Goal: Task Accomplishment & Management: Complete application form

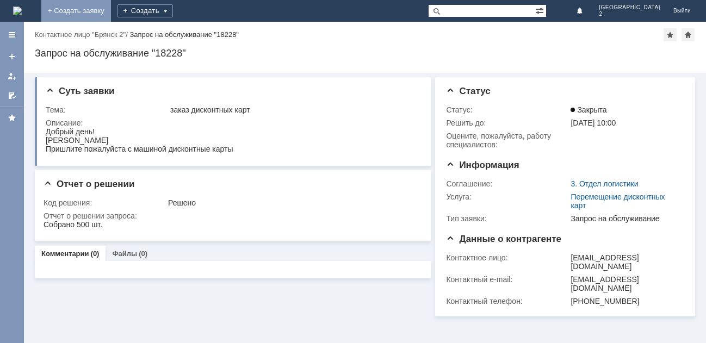
click at [111, 6] on link "+ Создать заявку" at bounding box center [76, 11] width 70 height 22
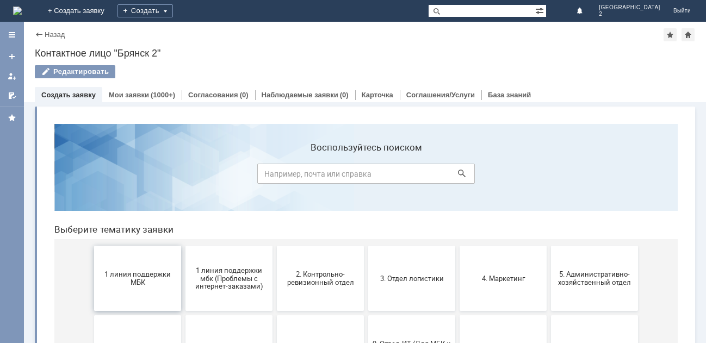
click at [135, 267] on button "1 линия поддержки МБК" at bounding box center [137, 278] width 87 height 65
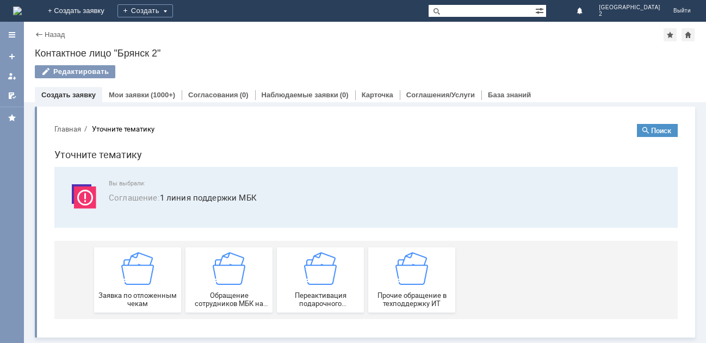
click at [135, 267] on img at bounding box center [137, 268] width 33 height 33
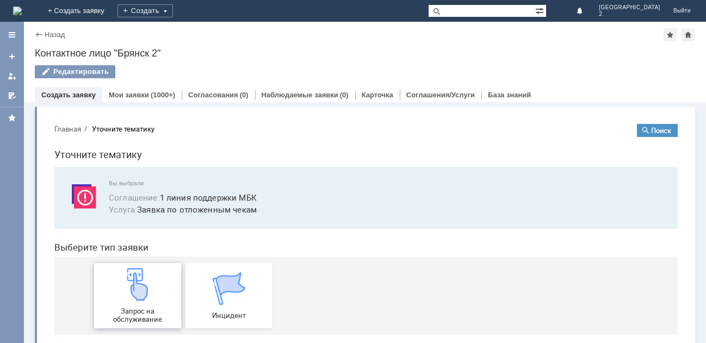
click at [137, 275] on img at bounding box center [137, 284] width 33 height 33
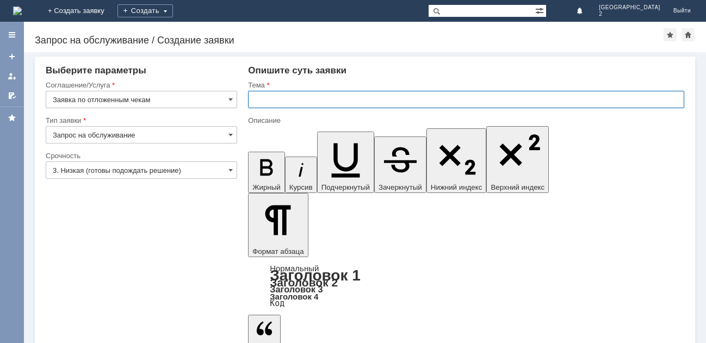
click at [298, 102] on input "text" at bounding box center [466, 99] width 436 height 17
type input "отл чек Бр2"
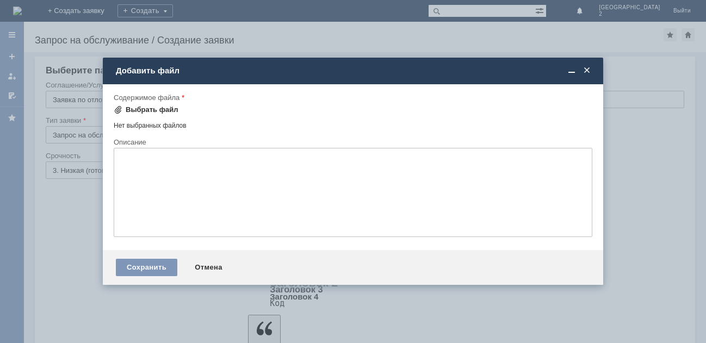
click at [160, 108] on div "Выбрать файл" at bounding box center [152, 109] width 53 height 9
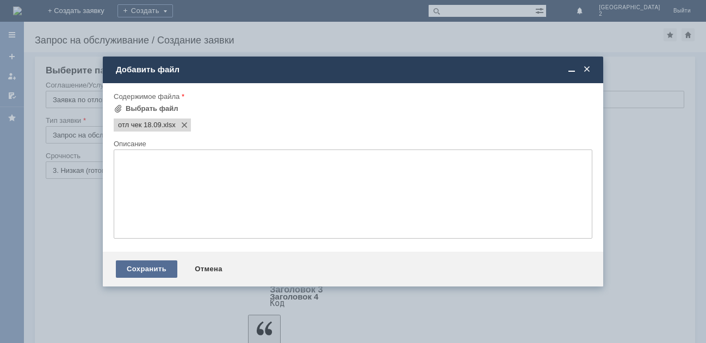
click at [151, 273] on div "Сохранить" at bounding box center [146, 268] width 61 height 17
